Goal: Obtain resource: Download file/media

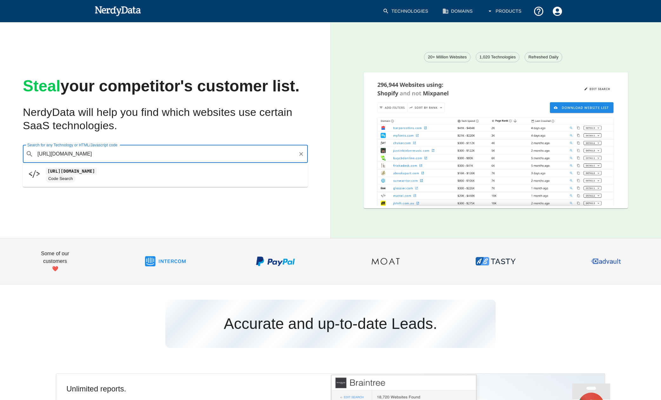
click at [142, 175] on span "Code Search" at bounding box center [174, 179] width 257 height 8
type input "https://rdcdn.com"
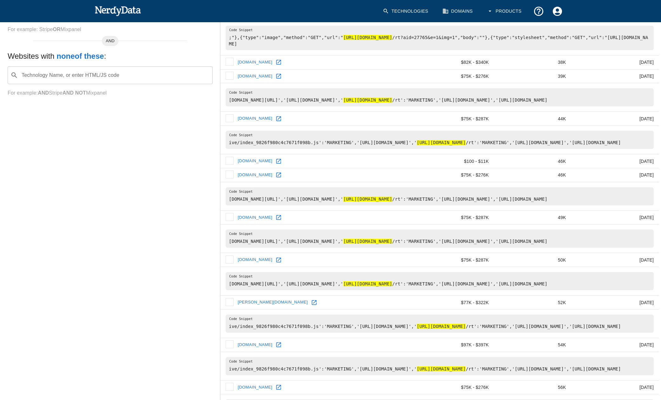
scroll to position [221, 0]
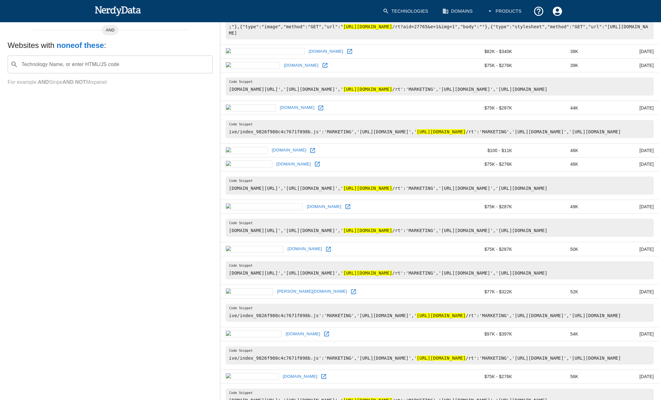
click at [438, 138] on pre "ive/index_9826f980c4c7671f098b.js':'MARKETING','https://rdbl.us/target.js':'MAR…" at bounding box center [440, 129] width 428 height 18
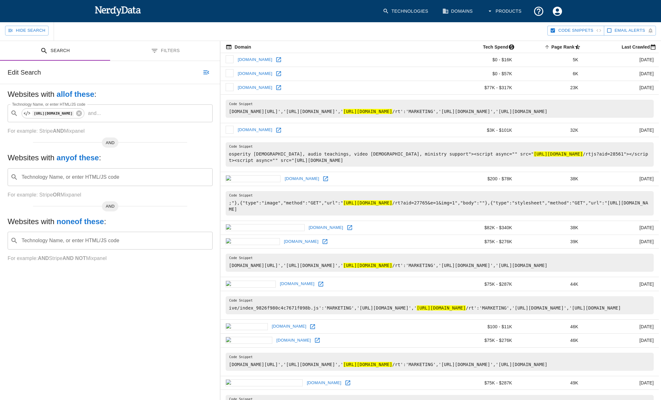
scroll to position [0, 0]
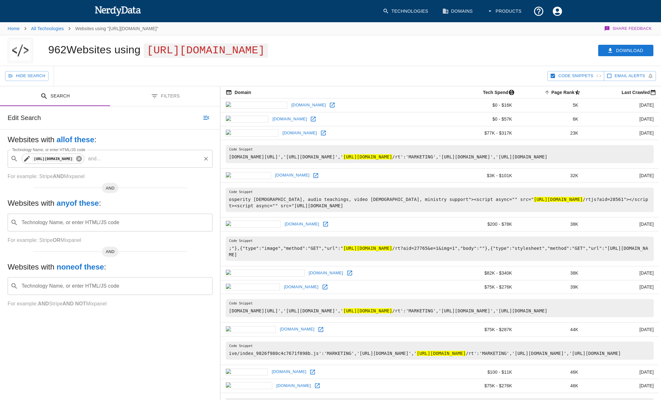
click at [79, 158] on icon at bounding box center [79, 159] width 6 height 6
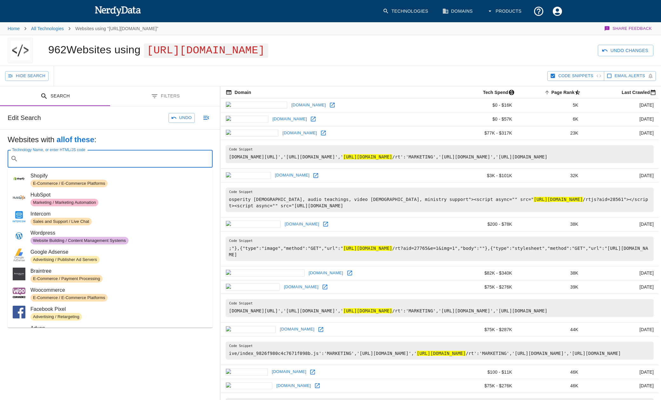
click at [84, 157] on input "Technology Name, or enter HTML/JS code" at bounding box center [115, 159] width 189 height 12
paste input "https://rdcdn.com/rtjs?aid"
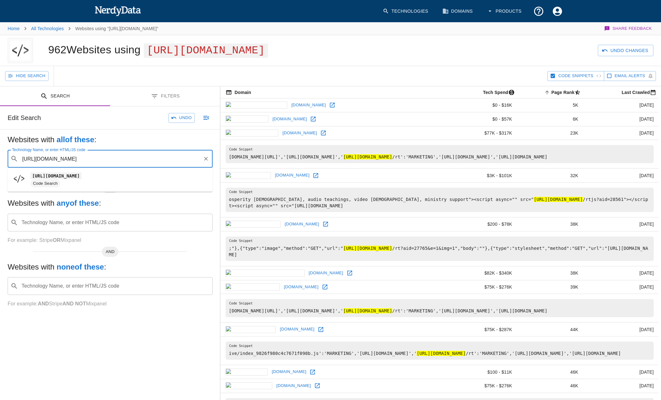
click at [82, 179] on code "https://rdcdn.com/rtjs?aid" at bounding box center [55, 175] width 51 height 7
type input "https://rdcdn.com/rtjs?aid"
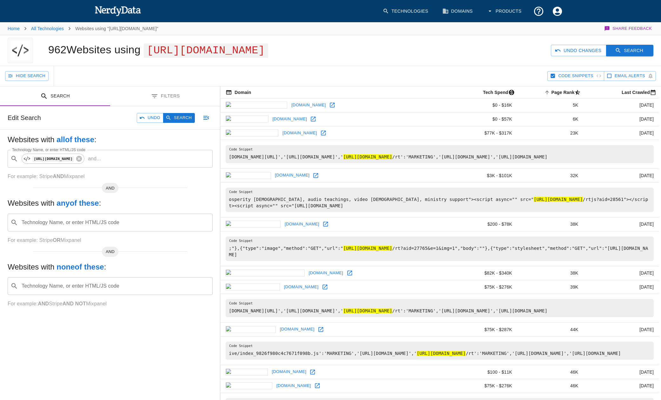
click at [621, 50] on icon "button" at bounding box center [618, 50] width 6 height 6
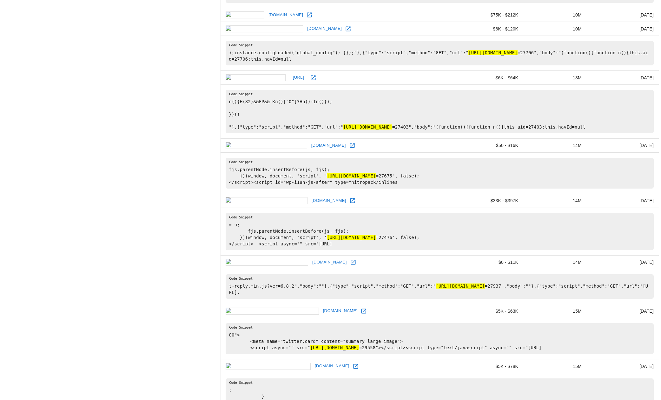
scroll to position [700, 0]
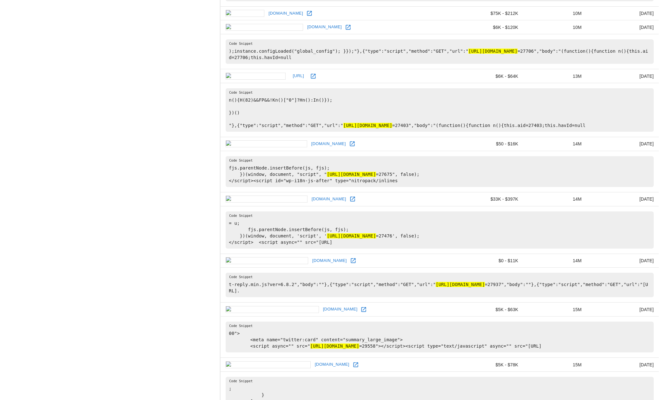
click at [300, 132] on pre "n(){H(82)&&FP&&!Kn()["0"]?Hn():In()}); })() "},{"type":"script","method":"GET",…" at bounding box center [440, 109] width 428 height 43
drag, startPoint x: 310, startPoint y: 138, endPoint x: 362, endPoint y: 133, distance: 52.3
click at [362, 132] on pre "n(){H(82)&&FP&&!Kn()["0"]?Hn():In()}); })() "},{"type":"script","method":"GET",…" at bounding box center [440, 109] width 428 height 43
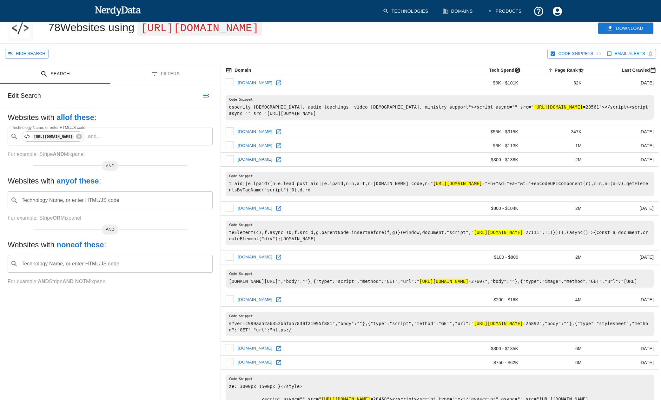
scroll to position [0, 0]
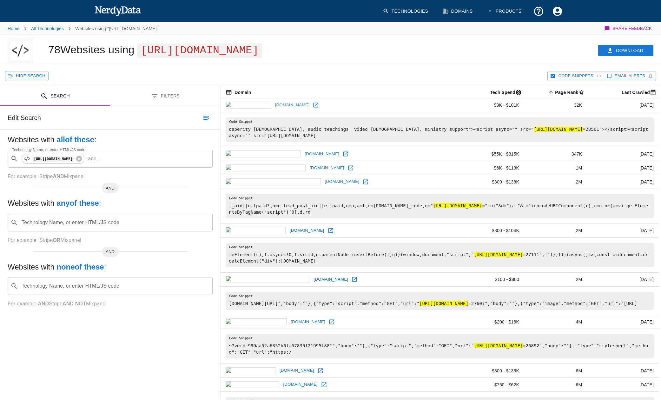
click at [308, 170] on link "[DOMAIN_NAME]" at bounding box center [327, 168] width 38 height 10
click at [643, 50] on button "Download" at bounding box center [625, 51] width 55 height 12
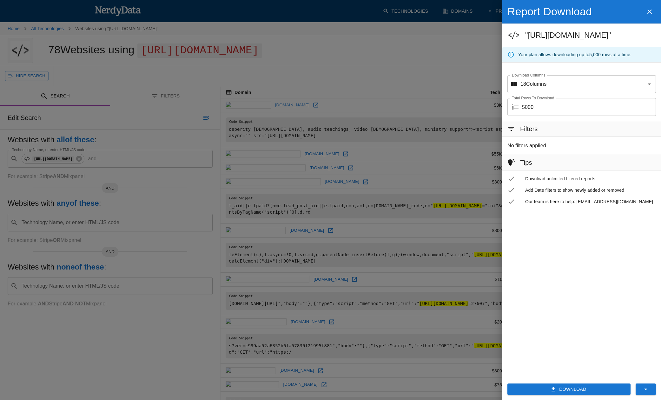
click at [565, 385] on button "Download" at bounding box center [568, 389] width 123 height 12
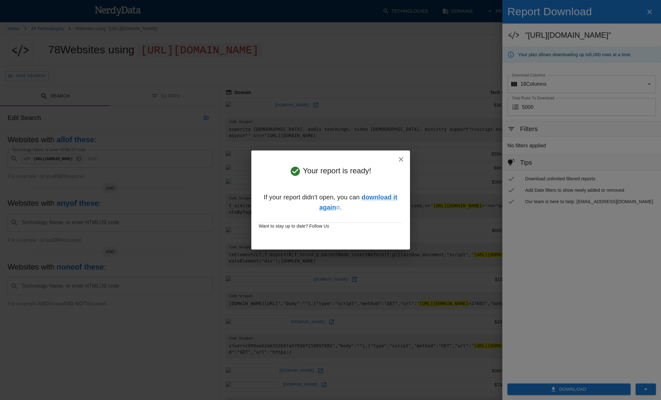
click at [402, 159] on icon "button" at bounding box center [401, 159] width 8 height 8
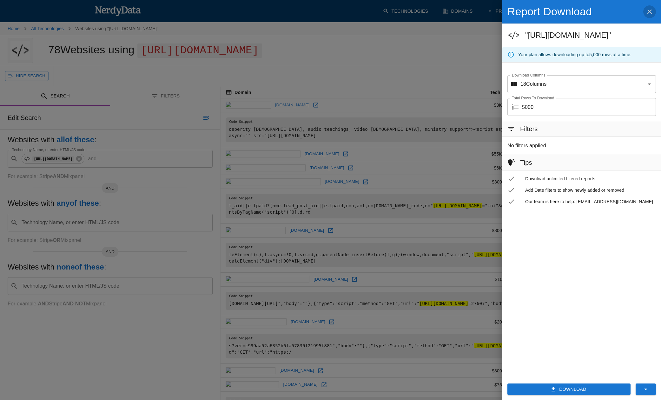
click at [643, 14] on button "button" at bounding box center [649, 11] width 13 height 13
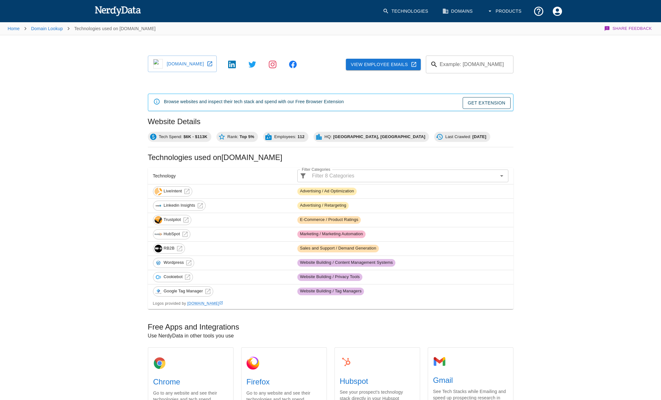
click at [206, 62] on link "[DOMAIN_NAME]" at bounding box center [182, 64] width 69 height 16
